Goal: Task Accomplishment & Management: Use online tool/utility

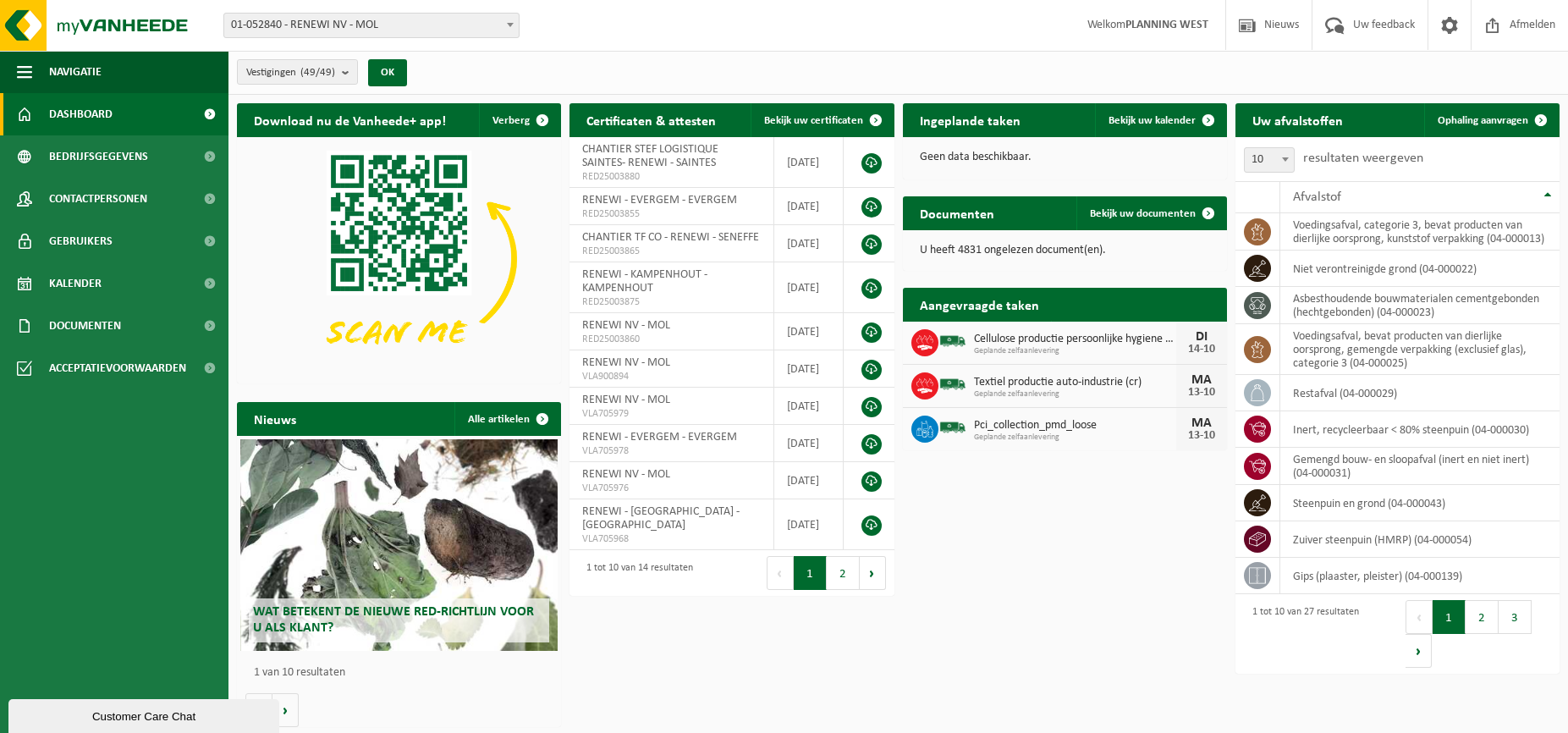
click at [372, 25] on span "01-052840 - RENEWI NV - MOL" at bounding box center [371, 25] width 294 height 24
type input "kort"
select select "1785"
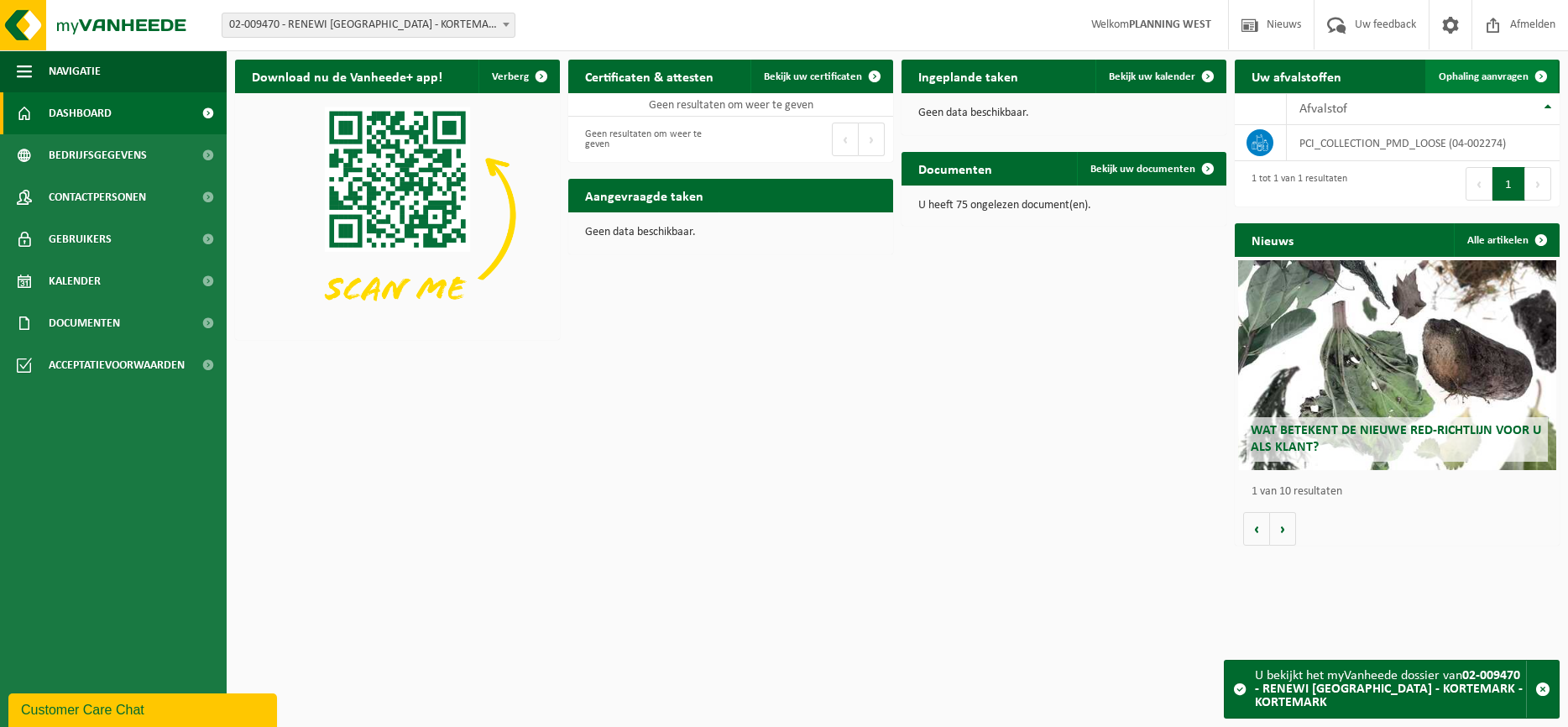
click at [1488, 79] on span "Ophaling aanvragen" at bounding box center [1484, 77] width 90 height 11
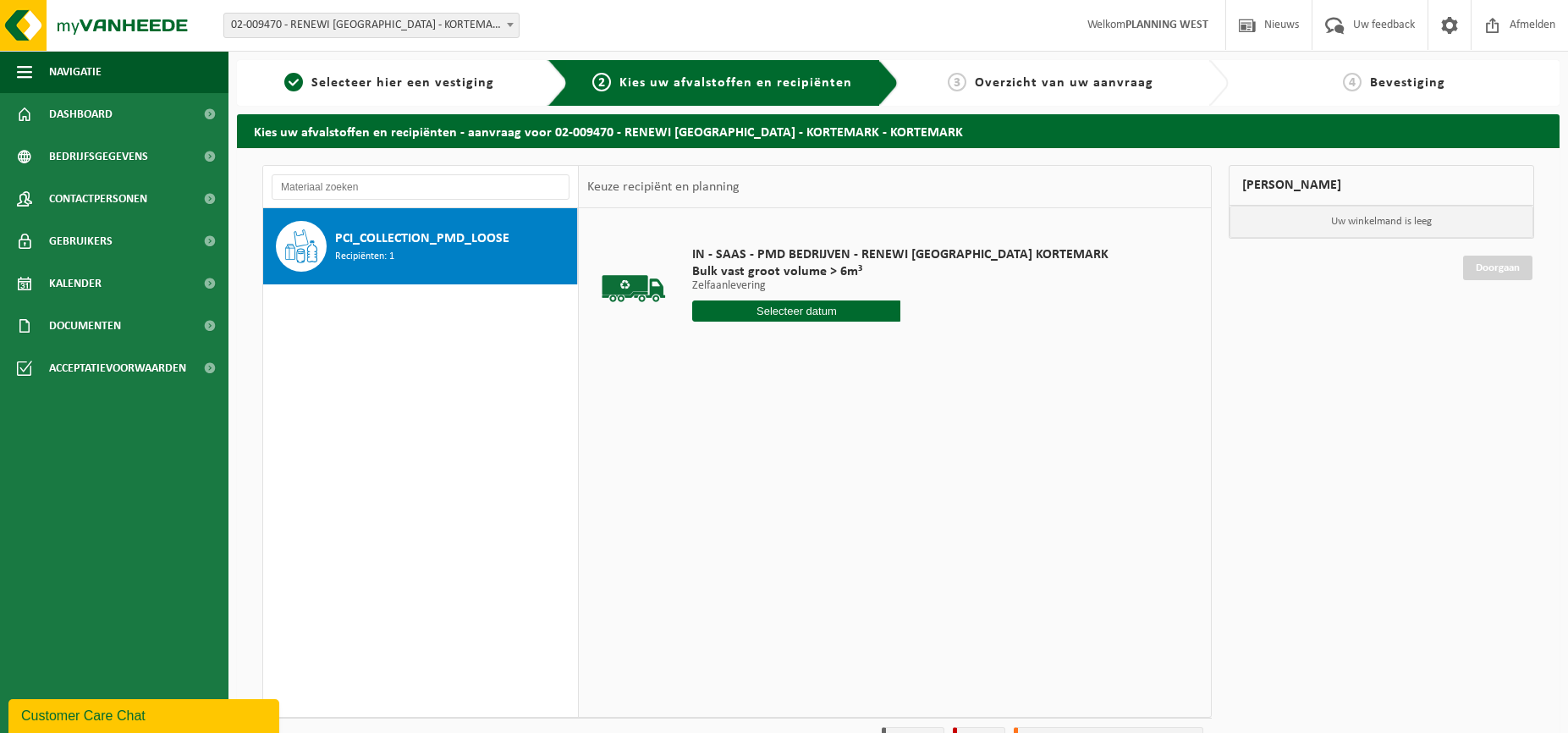
click at [747, 301] on input "text" at bounding box center [797, 311] width 209 height 21
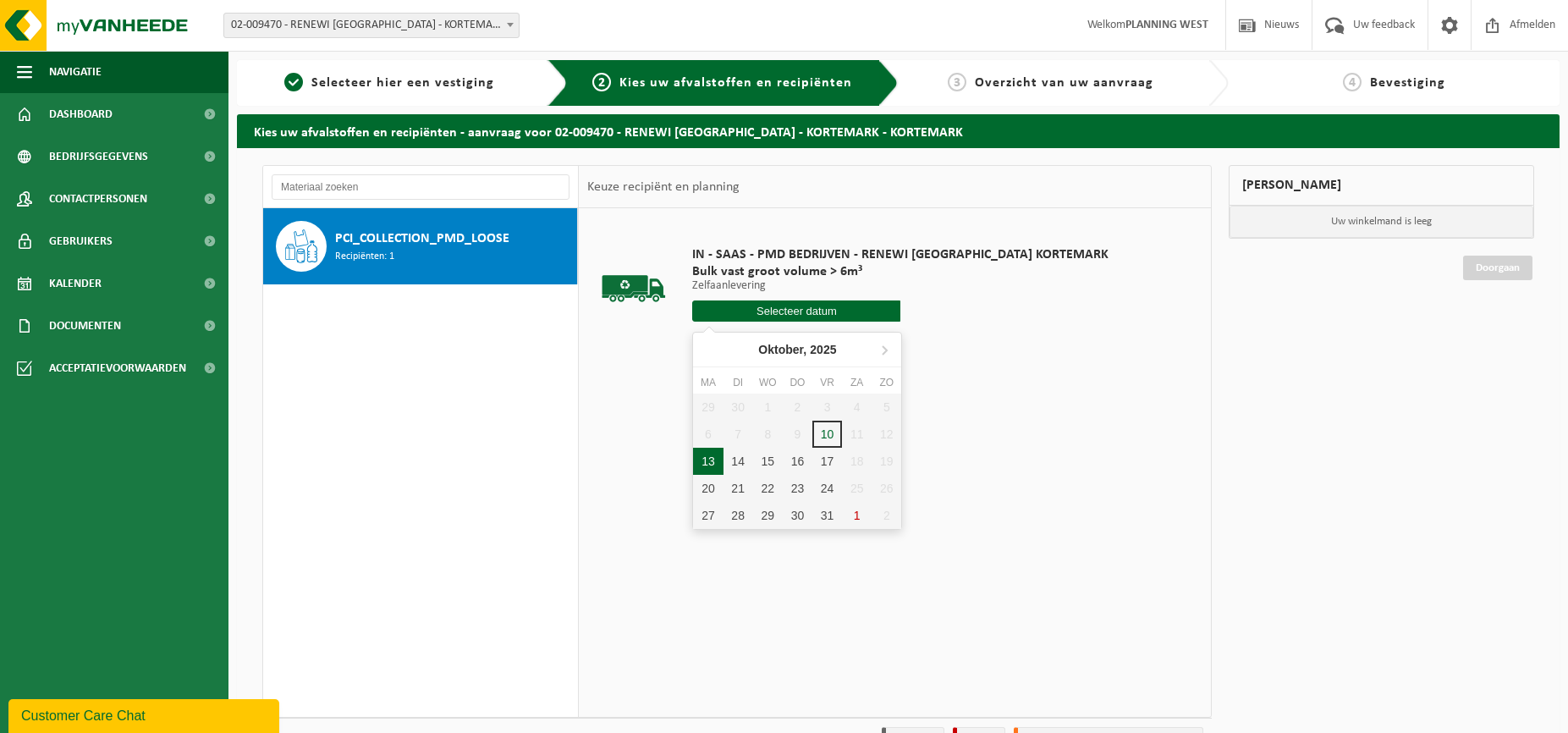
click at [708, 458] on div "13" at bounding box center [708, 462] width 30 height 27
type input "Van 2025-10-13"
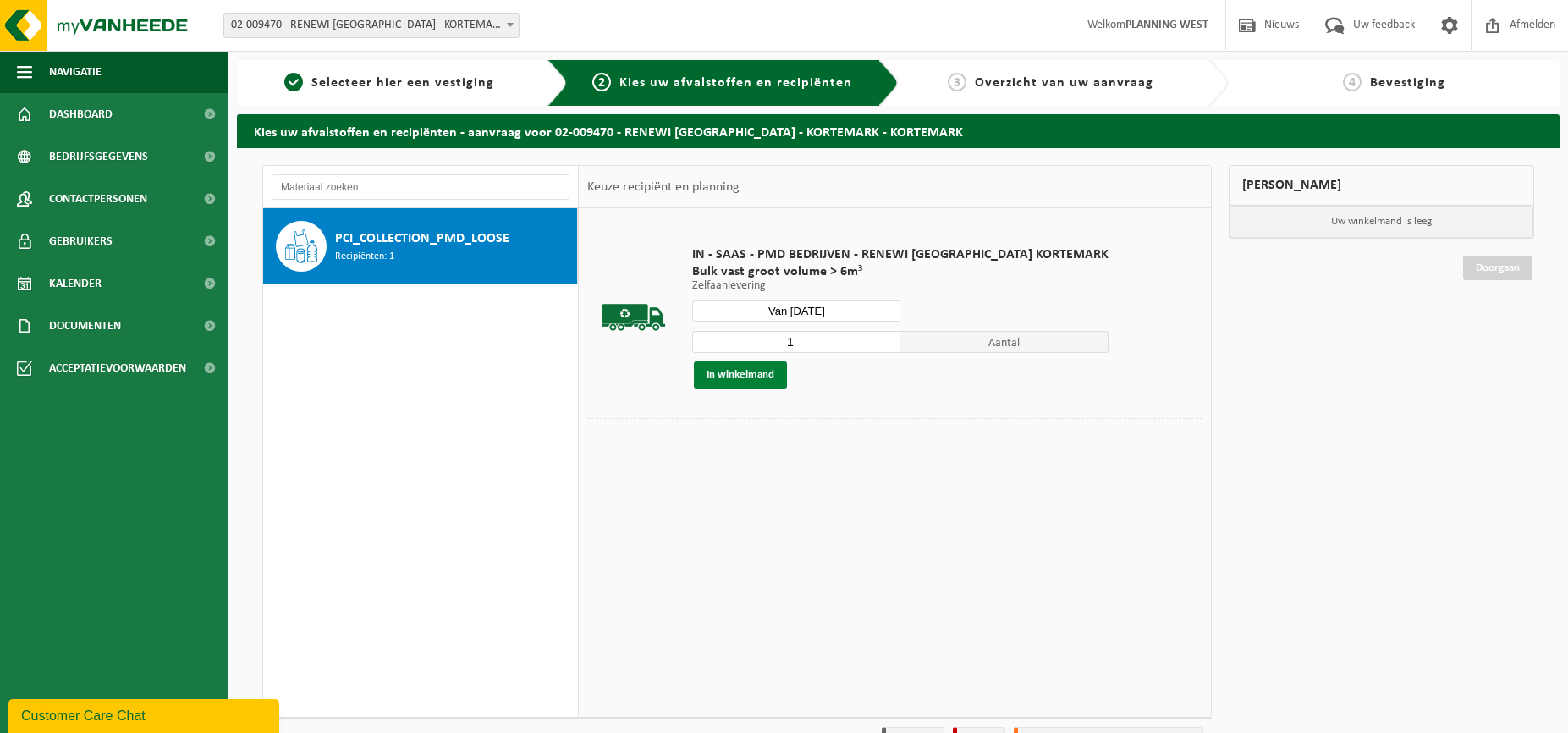
click at [769, 372] on button "In winkelmand" at bounding box center [741, 375] width 93 height 27
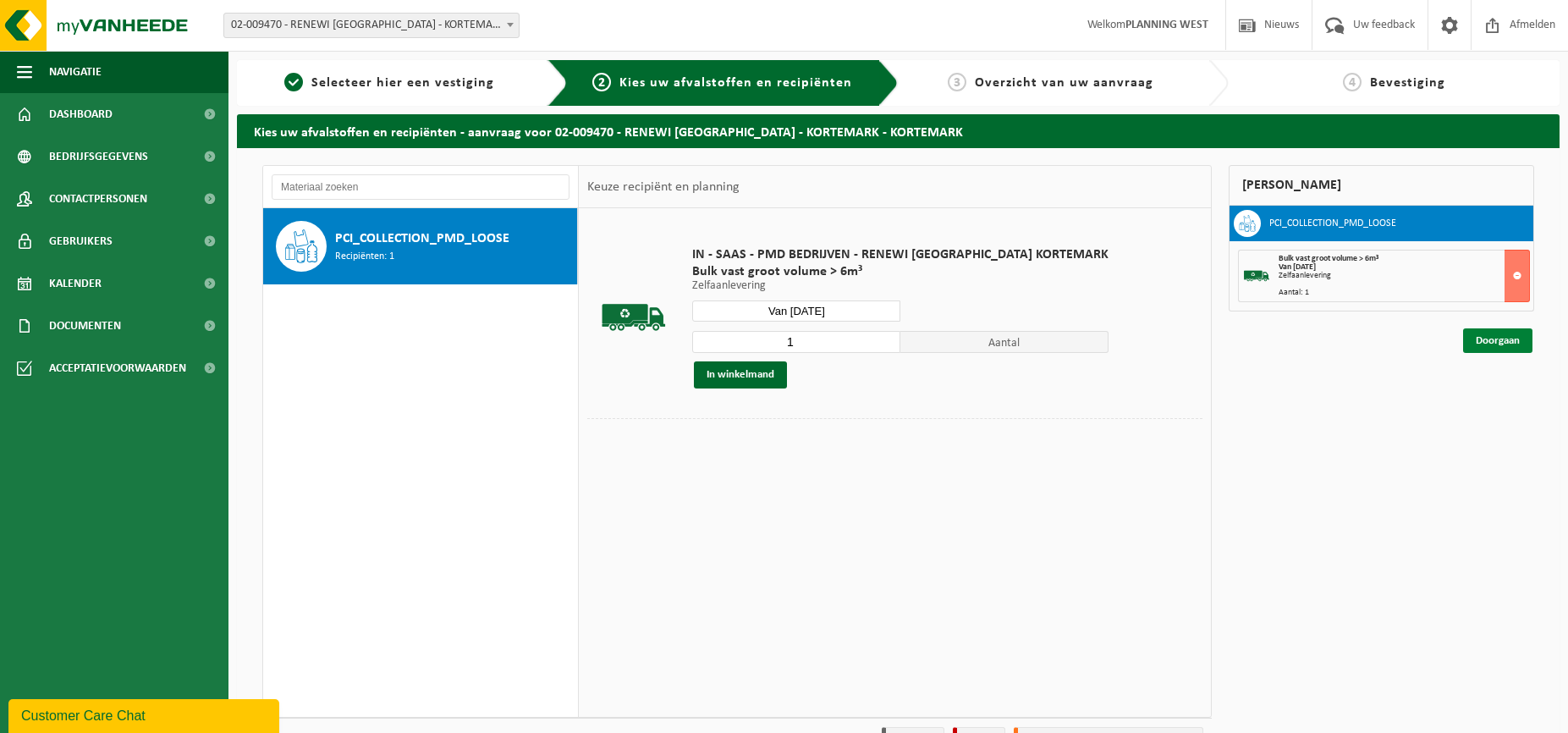
click at [1468, 339] on link "Doorgaan" at bounding box center [1498, 340] width 70 height 24
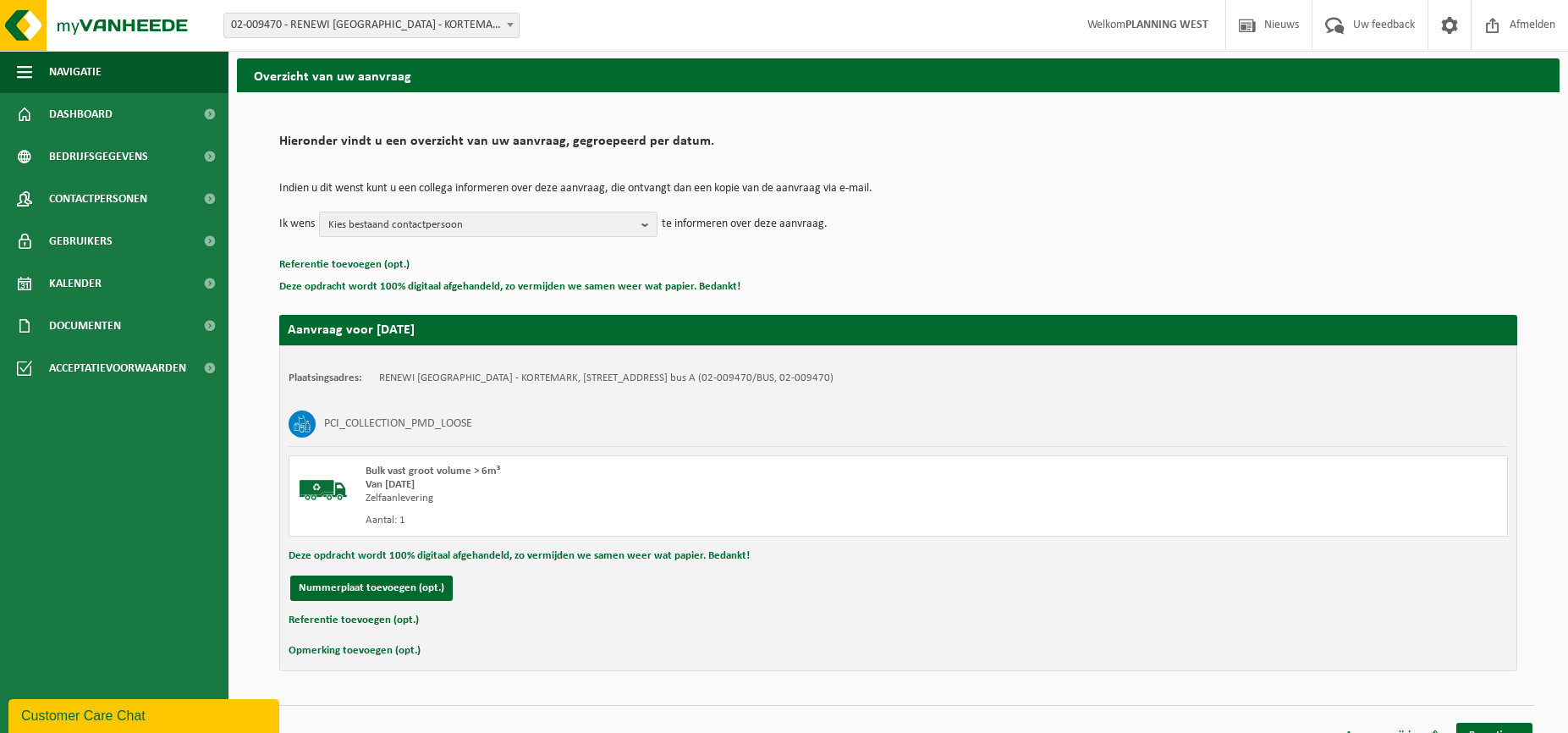
scroll to position [79, 0]
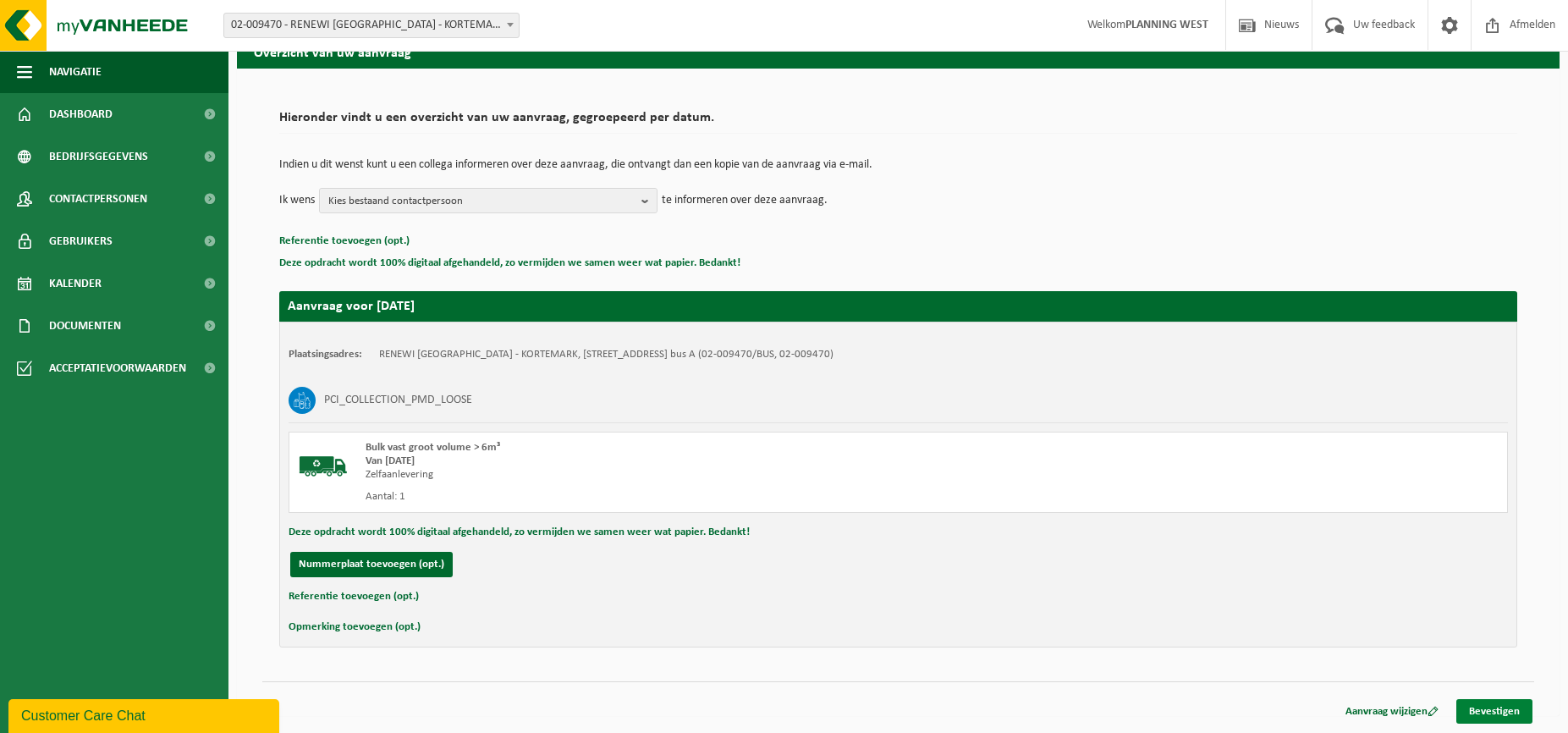
click at [1468, 711] on link "Bevestigen" at bounding box center [1495, 711] width 76 height 24
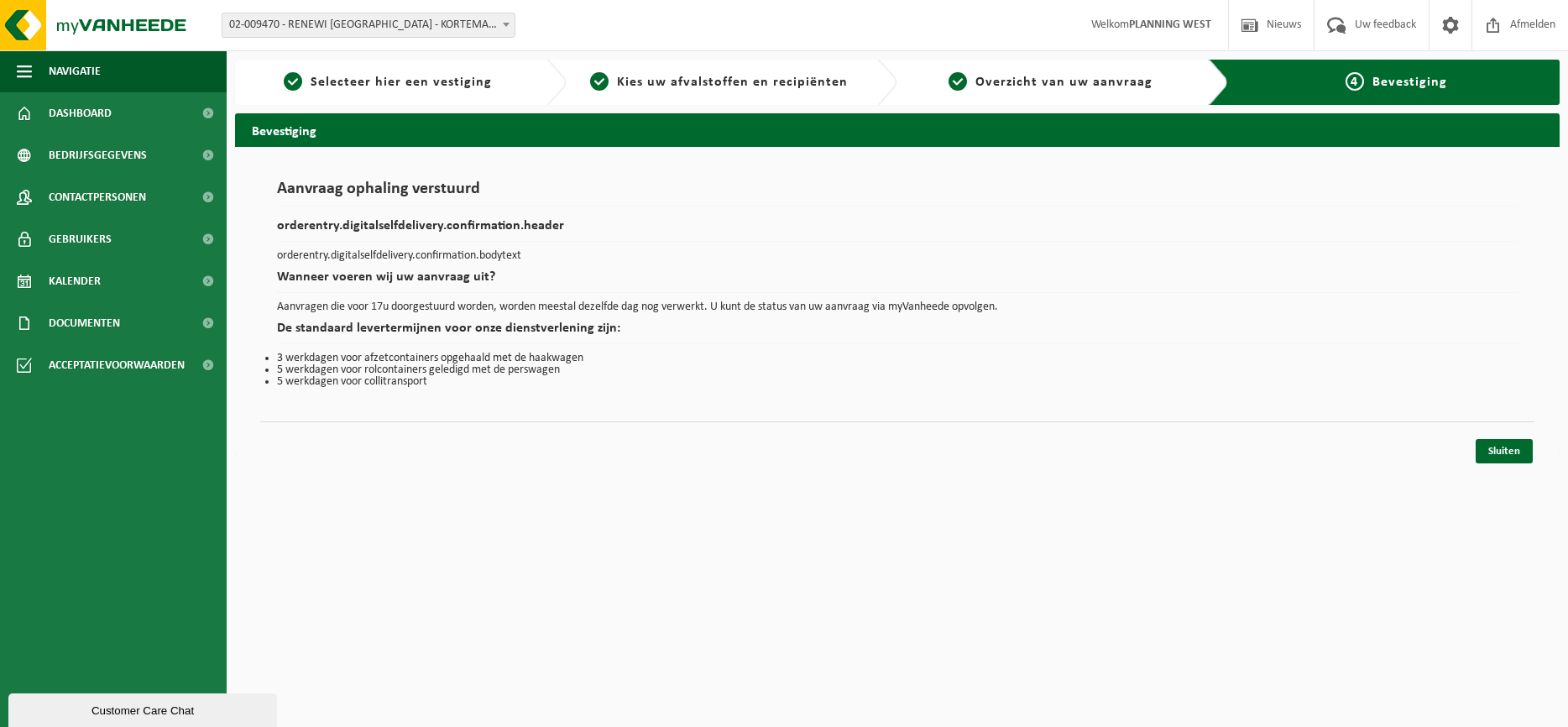
click at [1487, 439] on div "Sluiten" at bounding box center [898, 430] width 1275 height 17
click at [1491, 450] on link "Sluiten" at bounding box center [1505, 450] width 57 height 24
